Goal: Find specific page/section: Find specific page/section

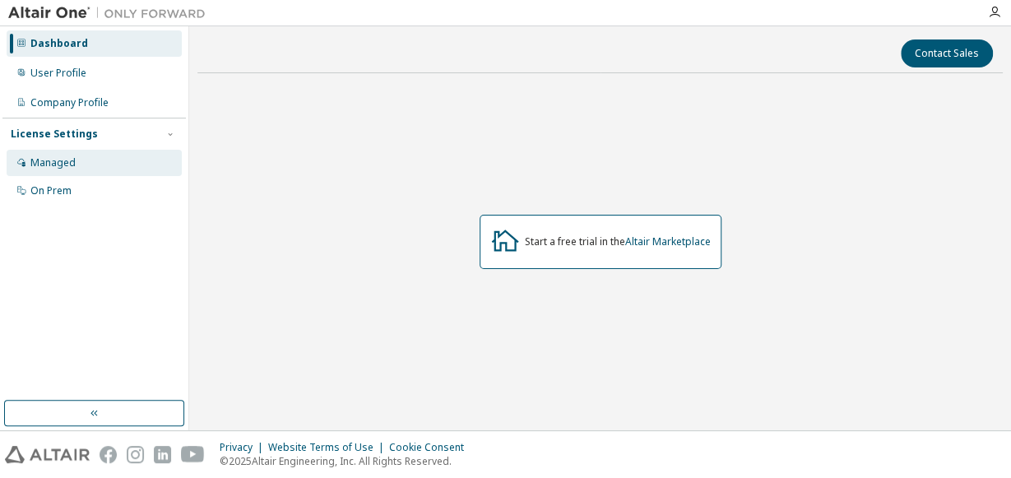
click at [50, 157] on div "Managed" at bounding box center [52, 162] width 45 height 13
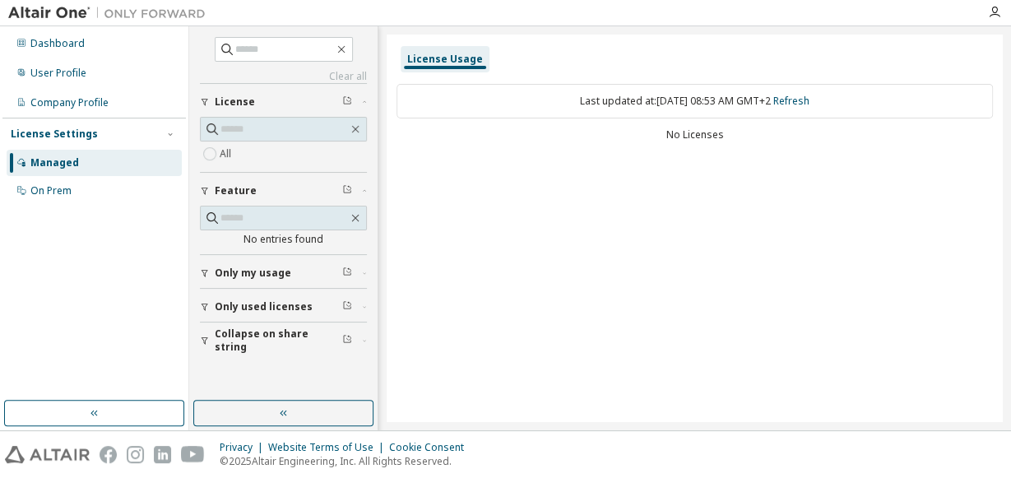
click at [268, 309] on span "Only used licenses" at bounding box center [264, 306] width 98 height 13
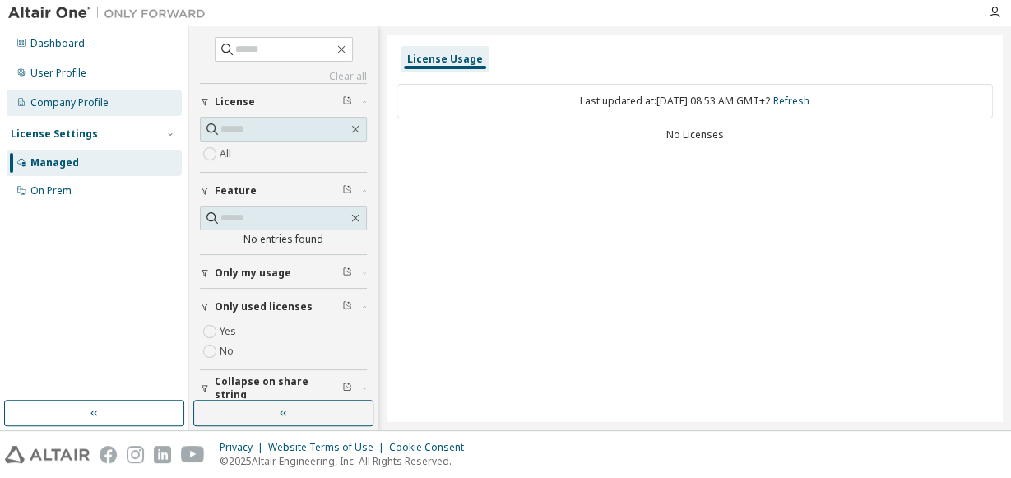
click at [68, 102] on div "Company Profile" at bounding box center [69, 102] width 78 height 13
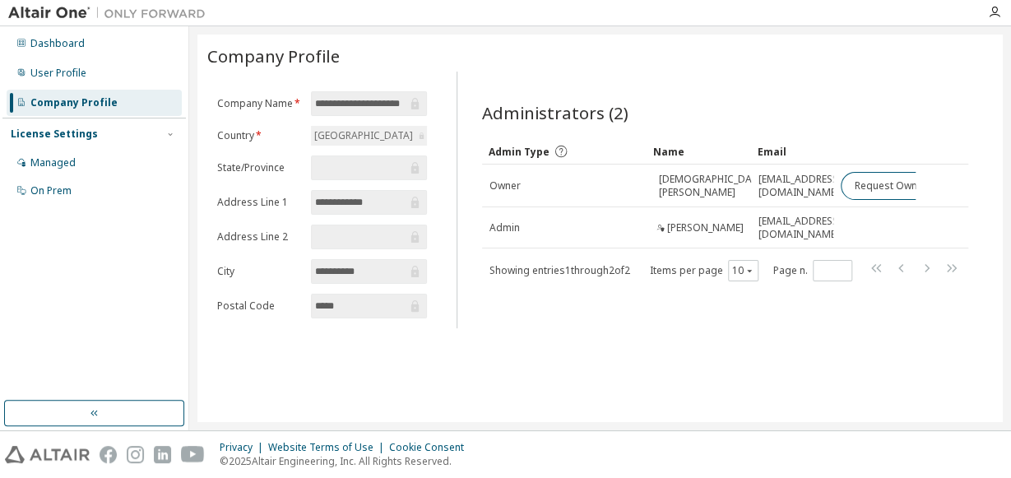
click at [797, 338] on div "**********" at bounding box center [600, 229] width 806 height 388
click at [58, 49] on div "Dashboard" at bounding box center [57, 43] width 54 height 13
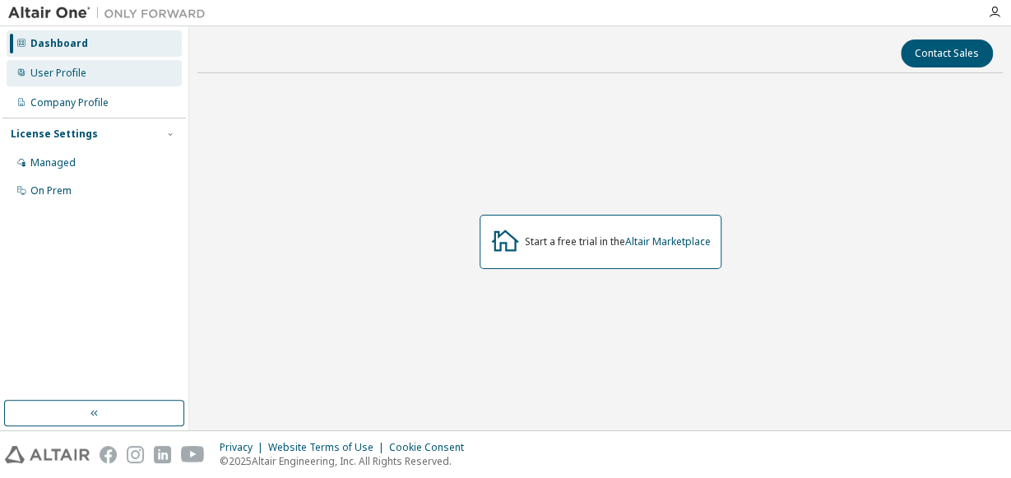
click at [70, 72] on div "User Profile" at bounding box center [58, 73] width 56 height 13
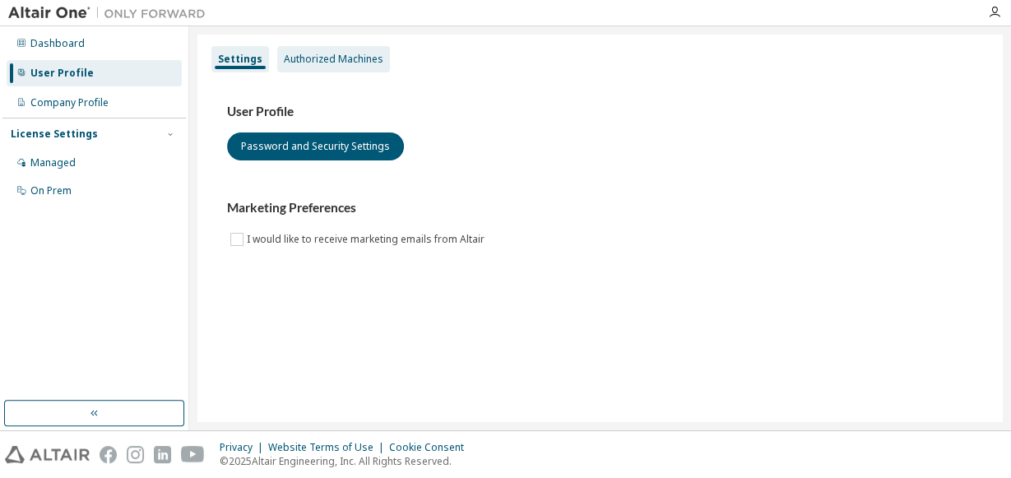
click at [313, 68] on div "Authorized Machines" at bounding box center [333, 59] width 113 height 26
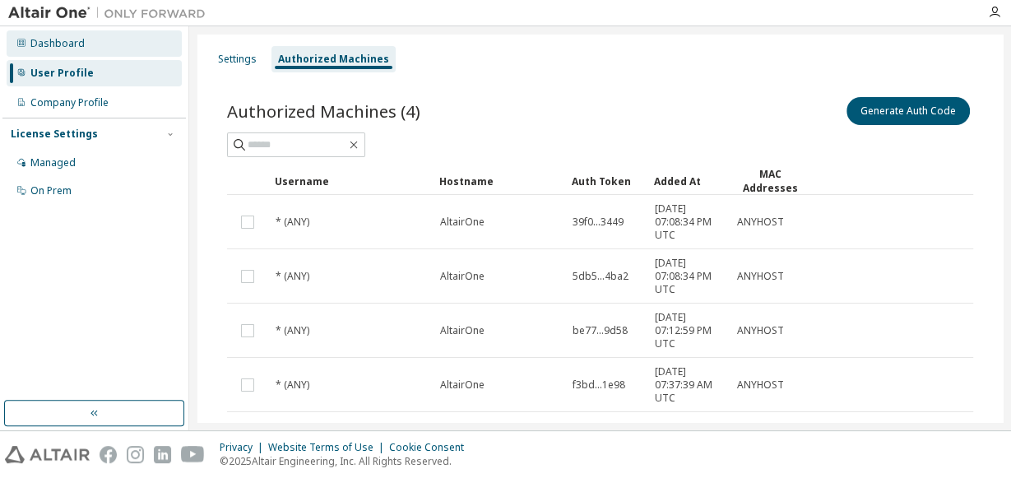
click at [58, 47] on div "Dashboard" at bounding box center [57, 43] width 54 height 13
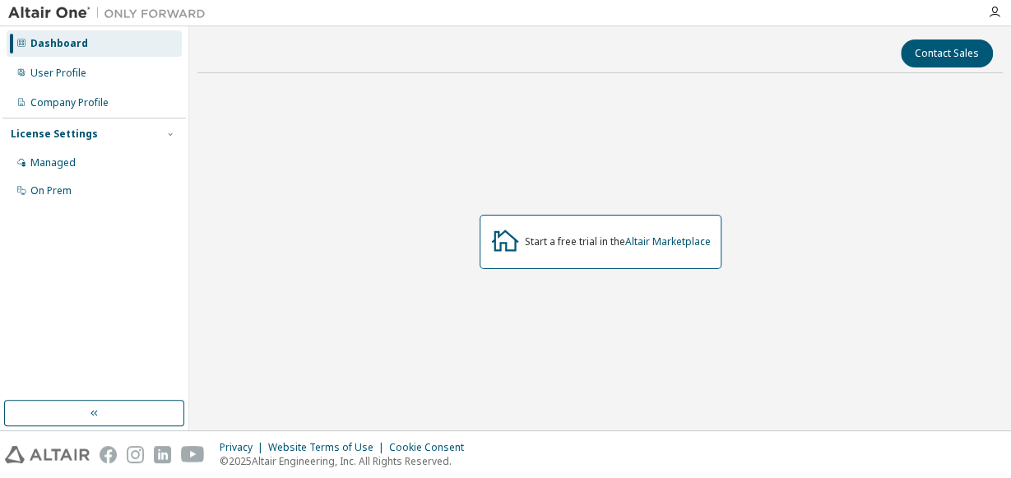
click at [24, 44] on icon at bounding box center [21, 43] width 8 height 8
click at [18, 44] on icon at bounding box center [21, 43] width 10 height 10
click at [21, 43] on icon at bounding box center [21, 43] width 10 height 10
click at [71, 21] on img at bounding box center [111, 13] width 206 height 16
click at [67, 12] on img at bounding box center [111, 13] width 206 height 16
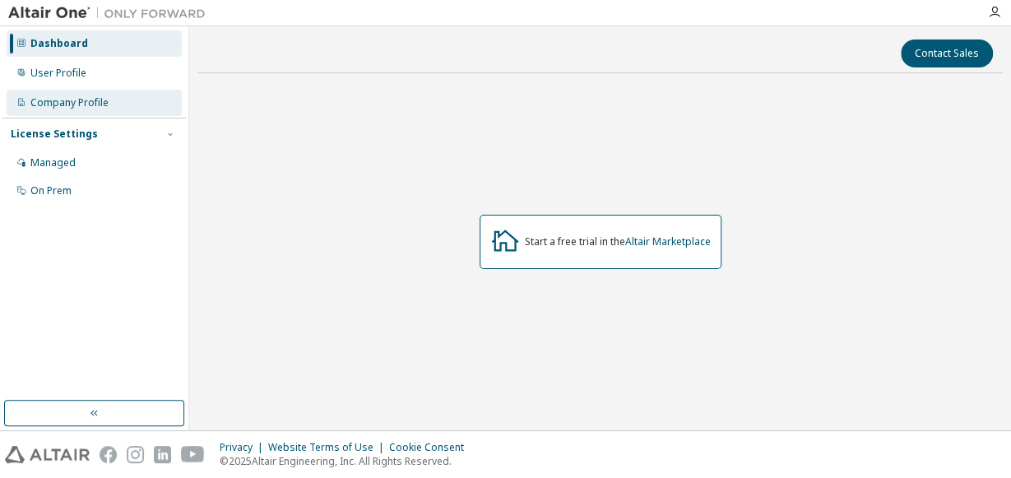
click at [51, 102] on div "Company Profile" at bounding box center [69, 102] width 78 height 13
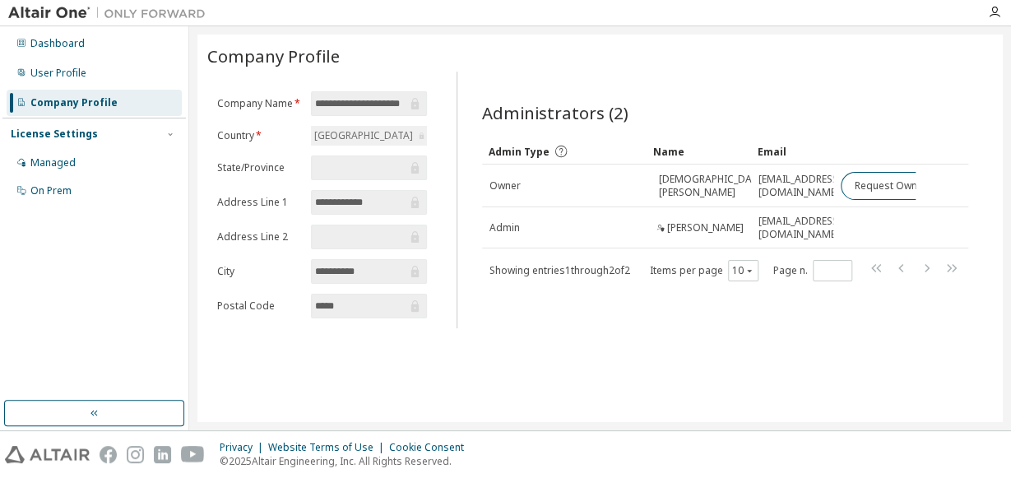
click at [164, 131] on div "License Settings" at bounding box center [94, 134] width 167 height 15
click at [49, 91] on div "Company Profile" at bounding box center [94, 103] width 175 height 26
click at [41, 72] on div "User Profile" at bounding box center [58, 73] width 56 height 13
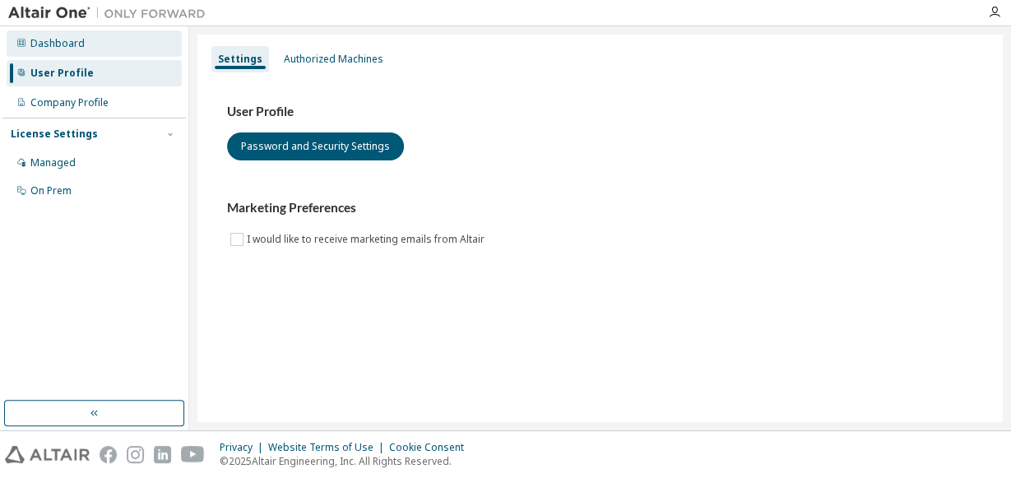
click at [49, 44] on div "Dashboard" at bounding box center [57, 43] width 54 height 13
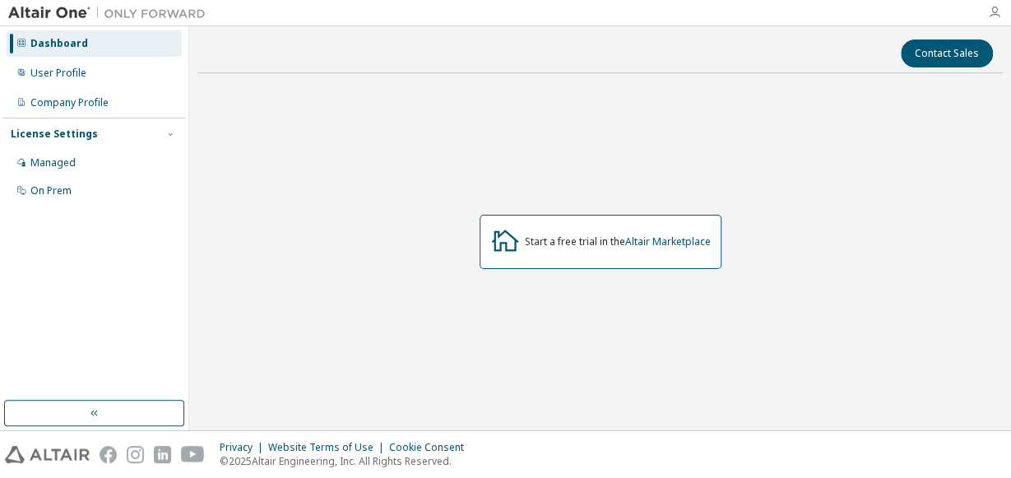
click at [998, 9] on icon "button" at bounding box center [994, 12] width 13 height 13
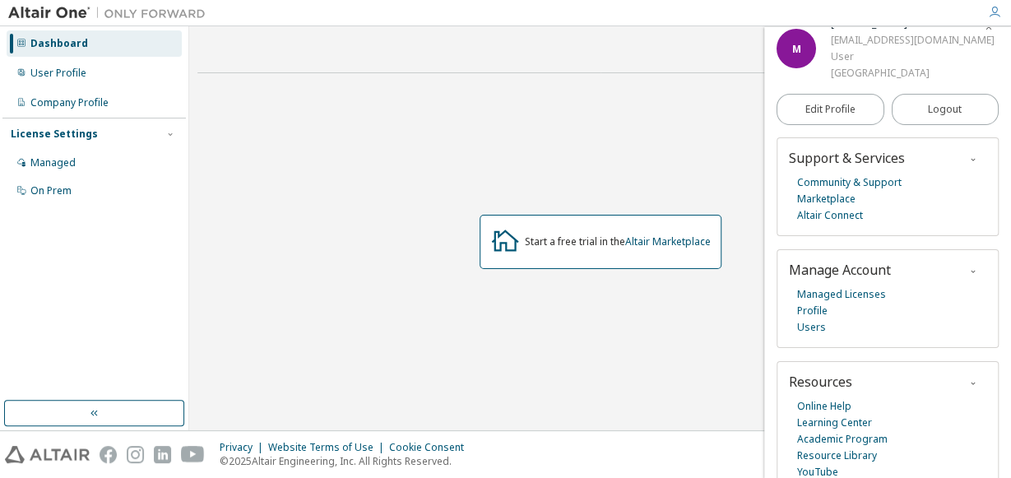
scroll to position [36, 0]
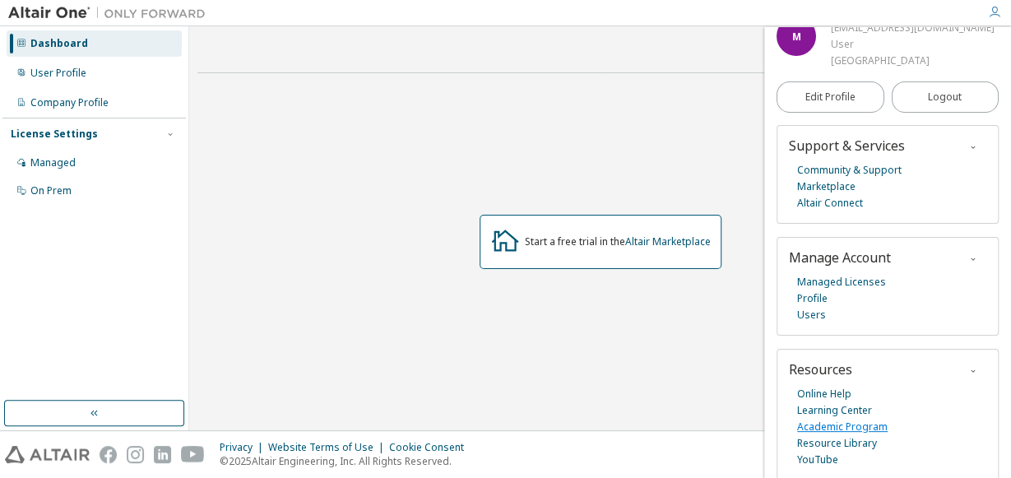
click at [848, 427] on link "Academic Program" at bounding box center [842, 427] width 91 height 16
